Goal: Transaction & Acquisition: Purchase product/service

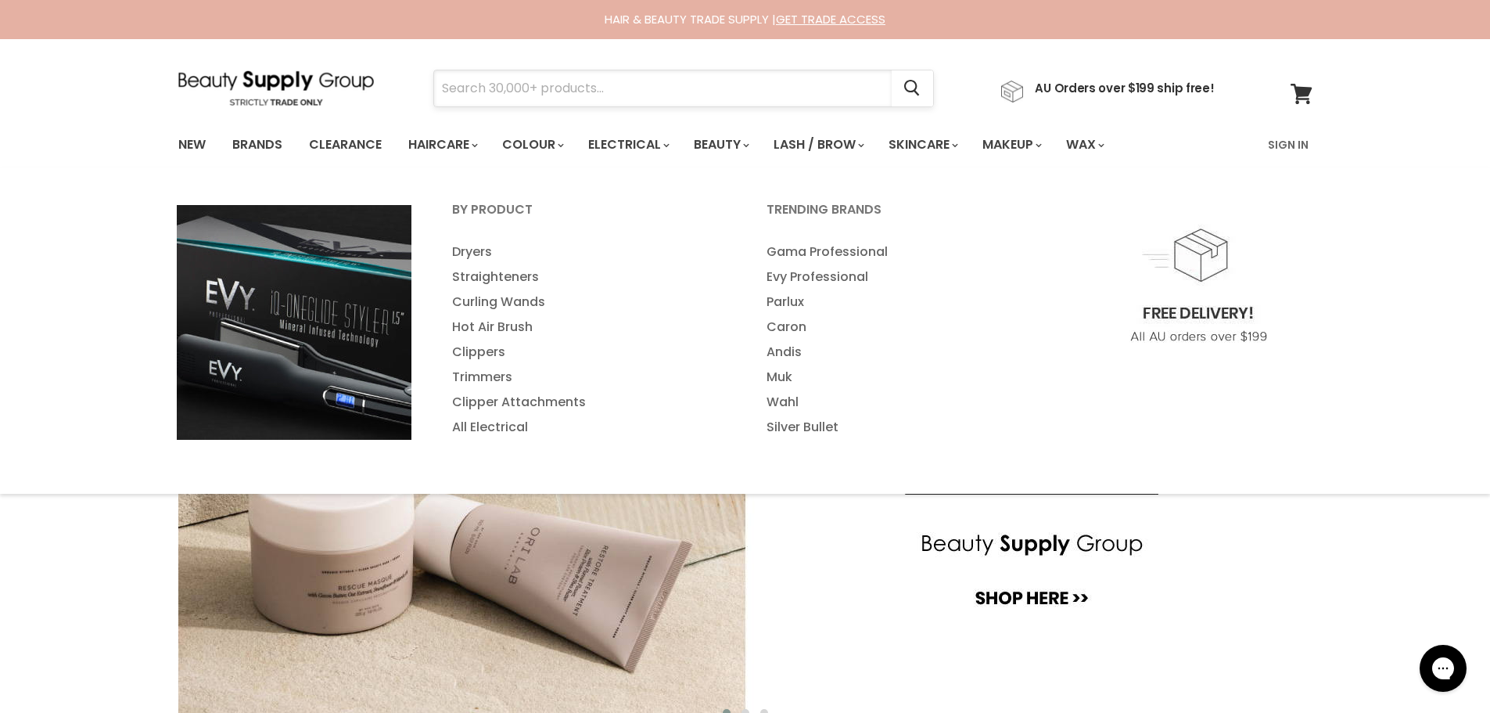
click at [588, 99] on input "Search" at bounding box center [663, 88] width 458 height 36
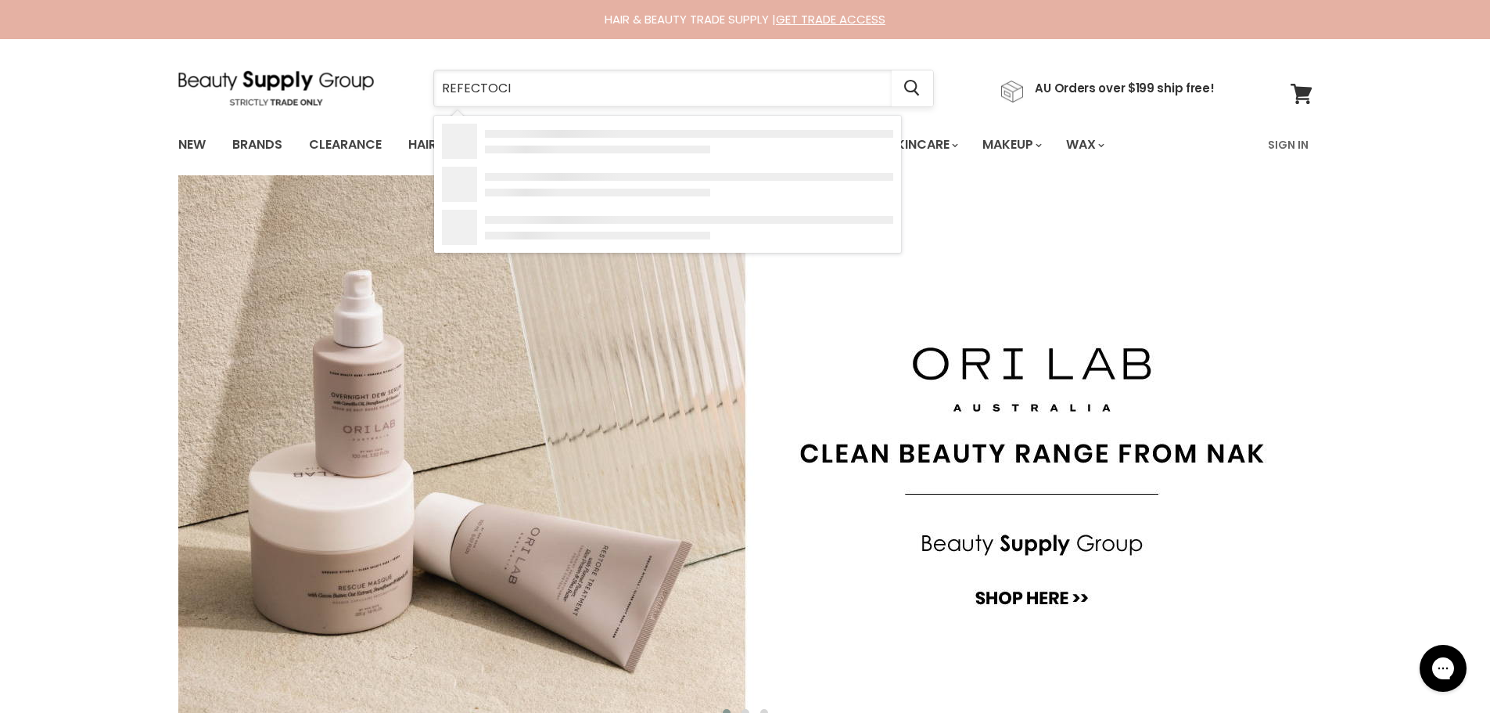
type input "REFECTOCIL"
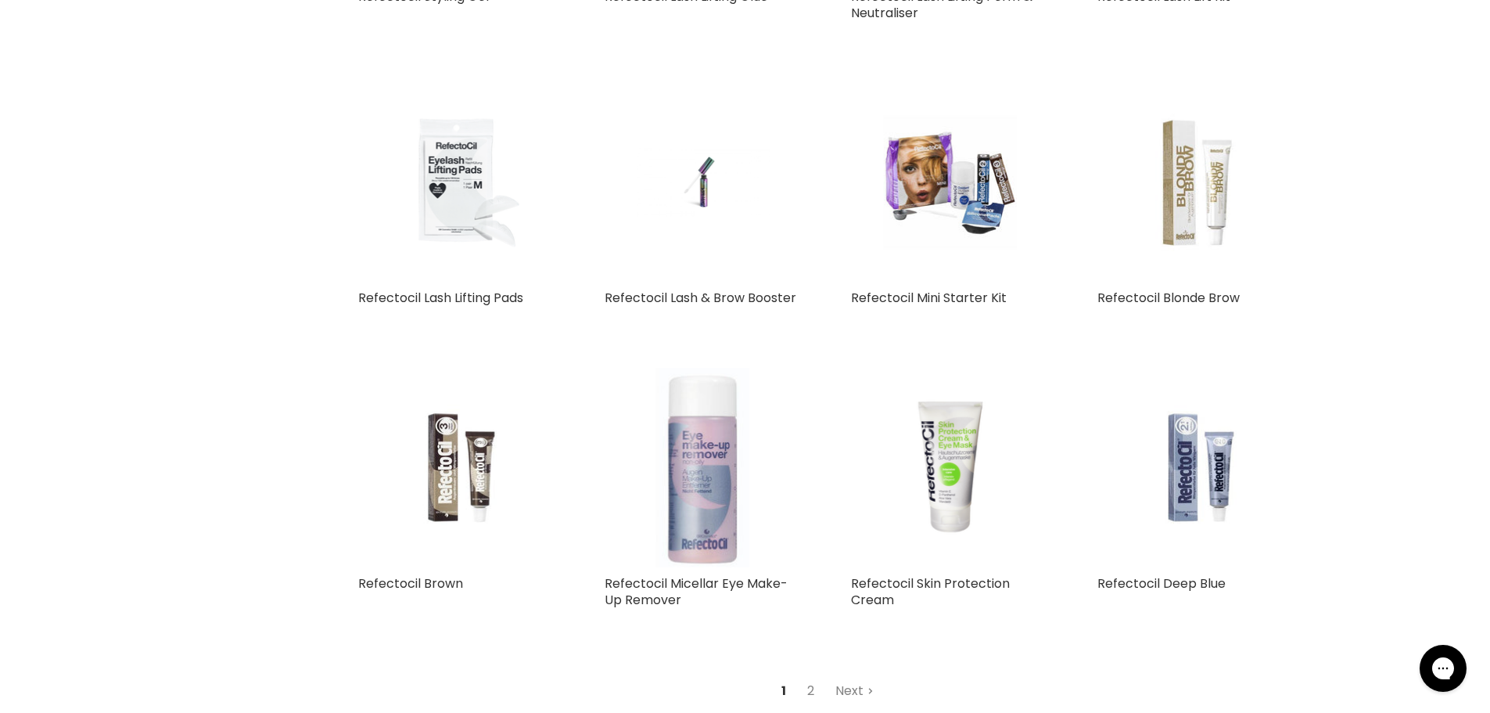
scroll to position [1486, 0]
click at [811, 688] on link "2" at bounding box center [811, 691] width 24 height 28
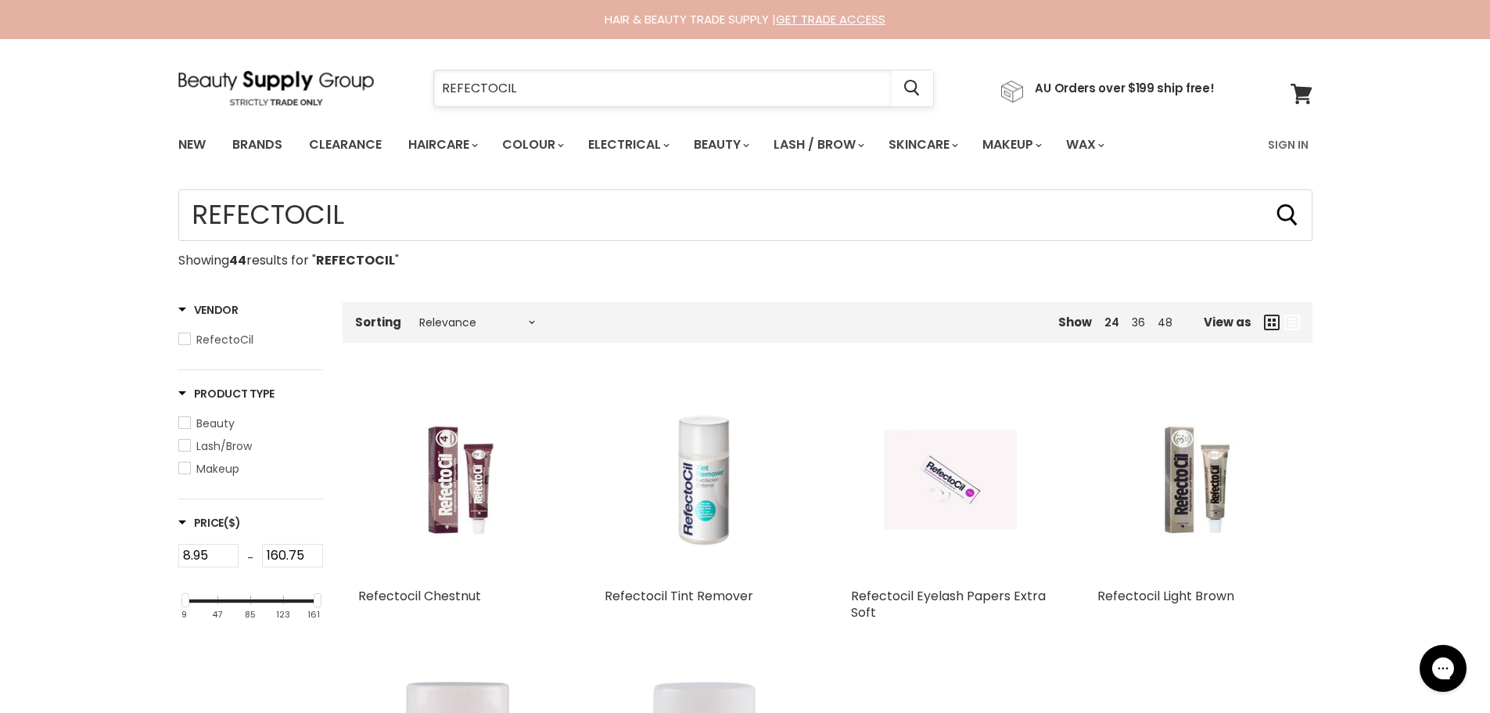
click at [540, 88] on input "REFECTOCIL" at bounding box center [663, 88] width 458 height 36
type input "REFECTOCIL INTENSE"
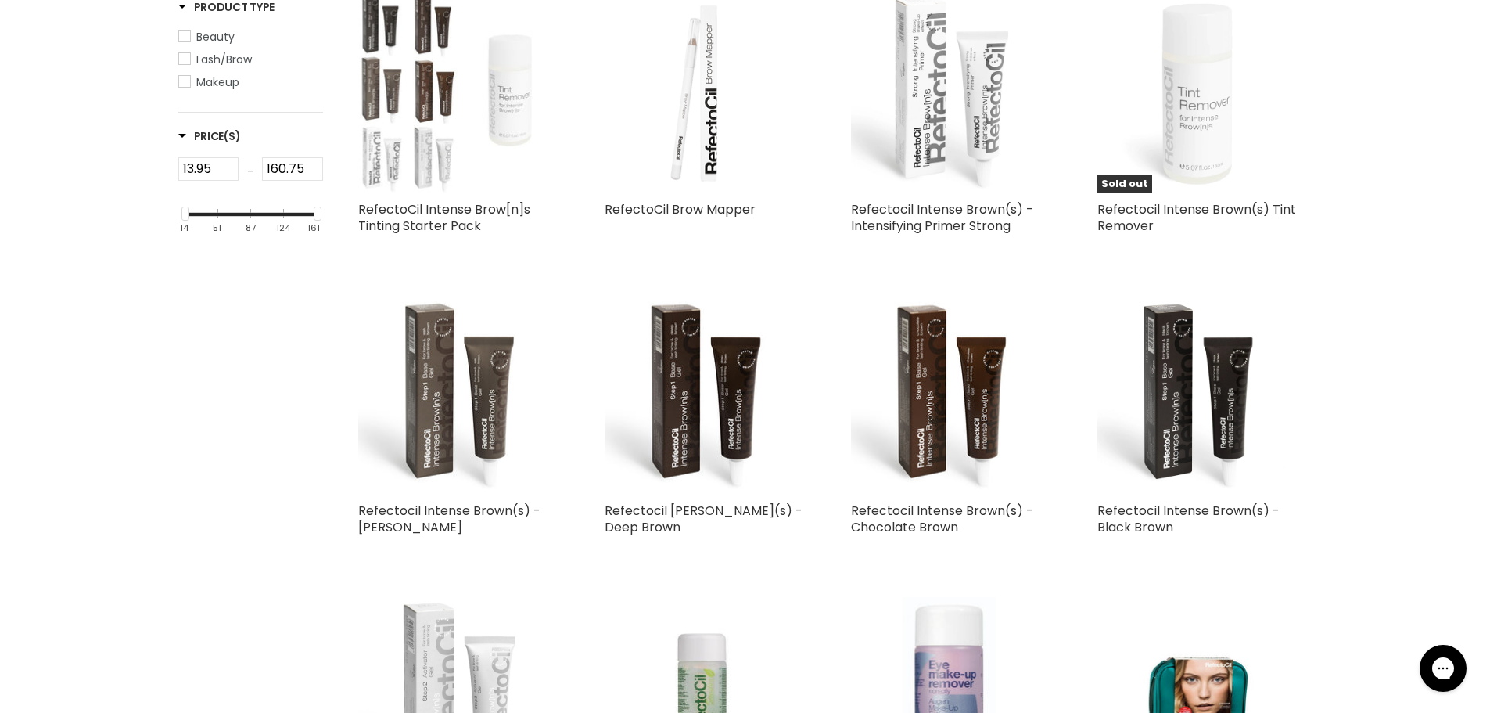
scroll to position [469, 0]
